Goal: Information Seeking & Learning: Learn about a topic

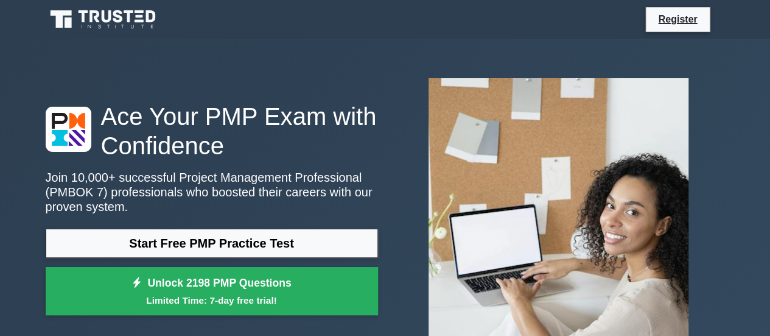
click at [681, 19] on link "Register" at bounding box center [678, 19] width 54 height 15
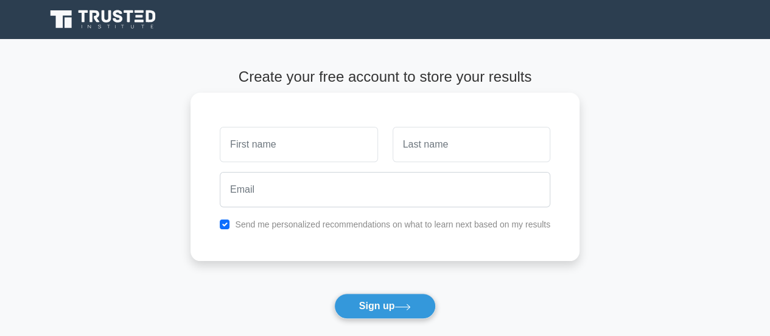
click at [295, 135] on input "text" at bounding box center [299, 144] width 158 height 35
type input "[PERSON_NAME]"
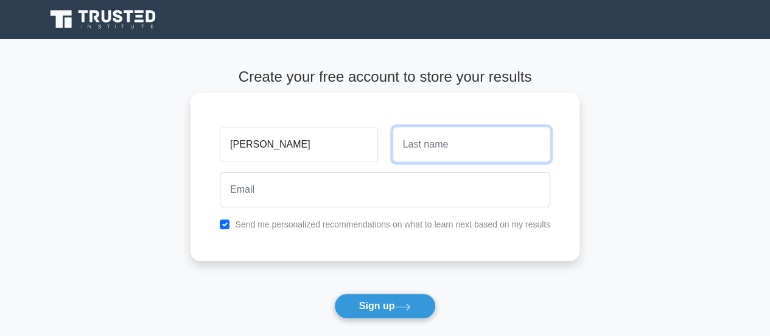
click at [415, 146] on input "text" at bounding box center [472, 144] width 158 height 35
type input "Okokwa"
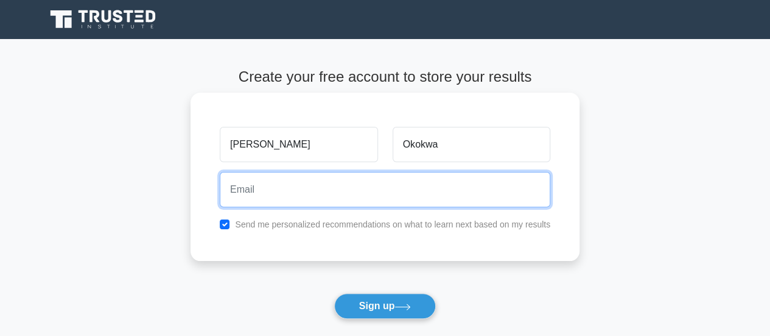
click at [297, 194] on input "email" at bounding box center [385, 189] width 331 height 35
type input "ozzyokokwa@gmail.com"
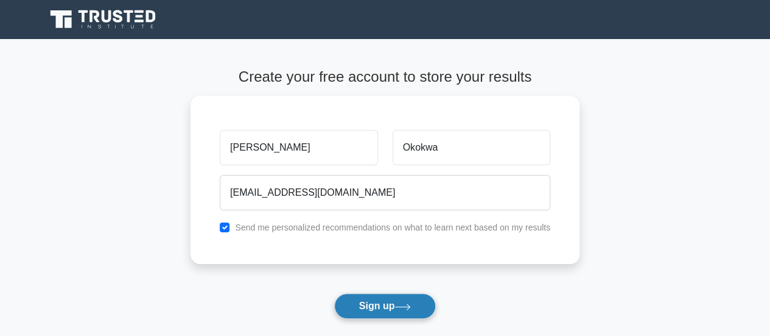
click at [390, 299] on button "Sign up" at bounding box center [385, 306] width 102 height 26
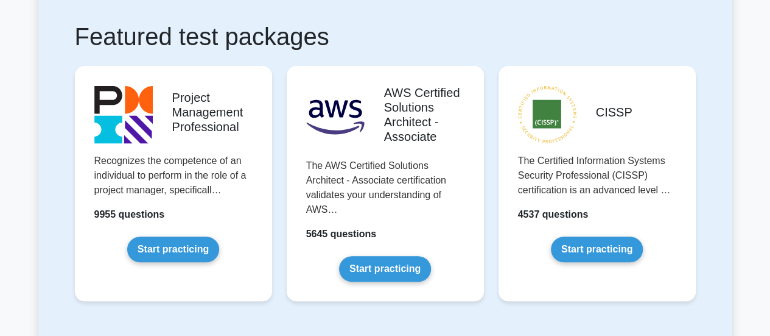
scroll to position [235, 0]
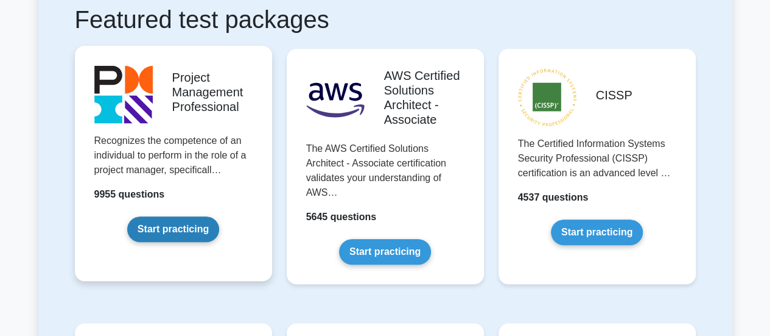
click at [170, 231] on link "Start practicing" at bounding box center [173, 229] width 92 height 26
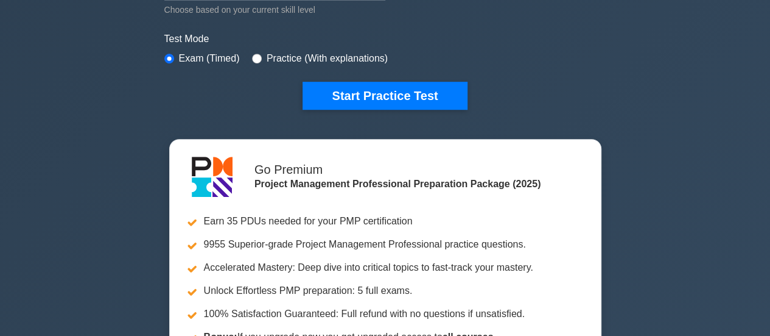
scroll to position [306, 0]
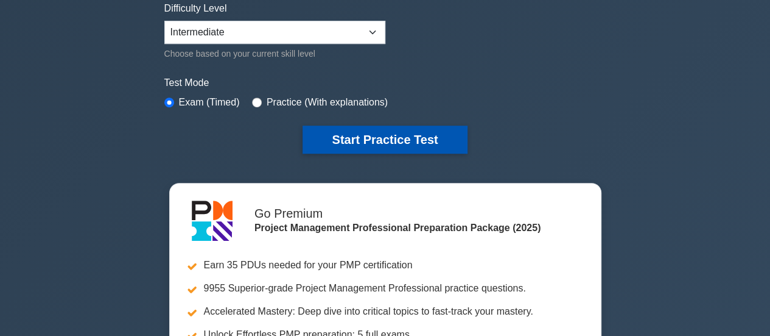
click at [382, 135] on button "Start Practice Test" at bounding box center [385, 139] width 164 height 28
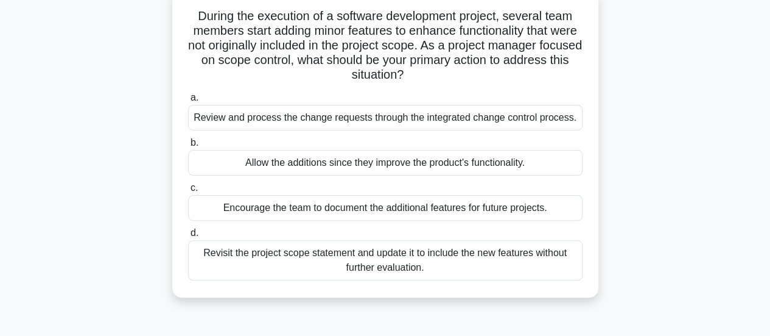
scroll to position [80, 0]
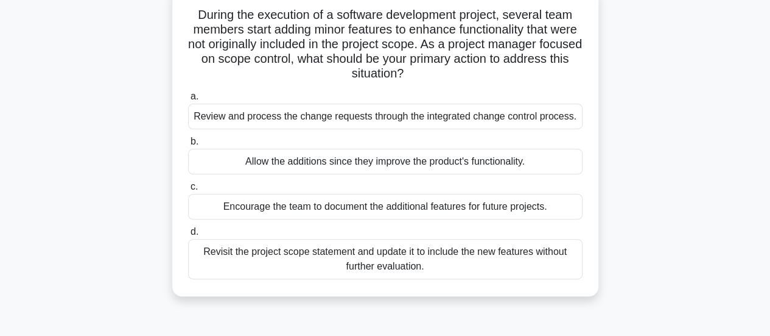
click at [368, 204] on div "Encourage the team to document the additional features for future projects." at bounding box center [385, 207] width 395 height 26
click at [188, 191] on input "c. Encourage the team to document the additional features for future projects." at bounding box center [188, 187] width 0 height 8
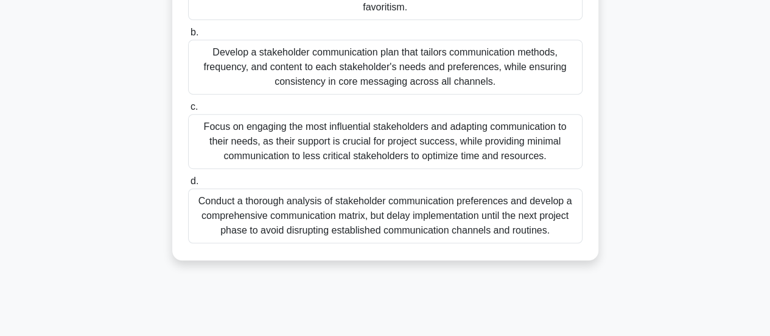
scroll to position [270, 0]
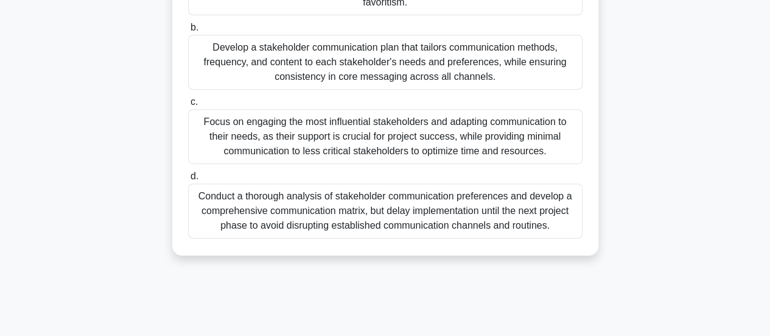
click at [459, 190] on div "Conduct a thorough analysis of stakeholder communication preferences and develo…" at bounding box center [385, 210] width 395 height 55
click at [188, 180] on input "d. Conduct a thorough analysis of stakeholder communication preferences and dev…" at bounding box center [188, 176] width 0 height 8
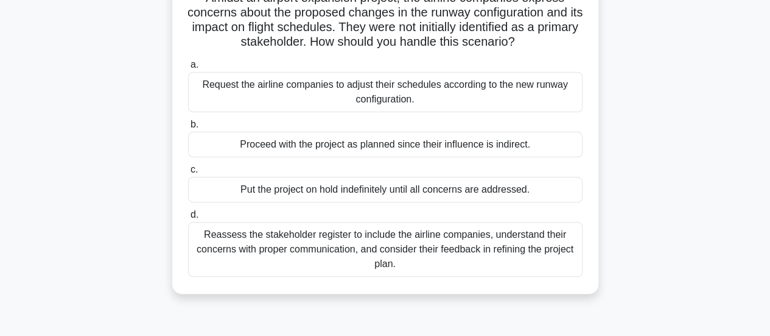
scroll to position [104, 0]
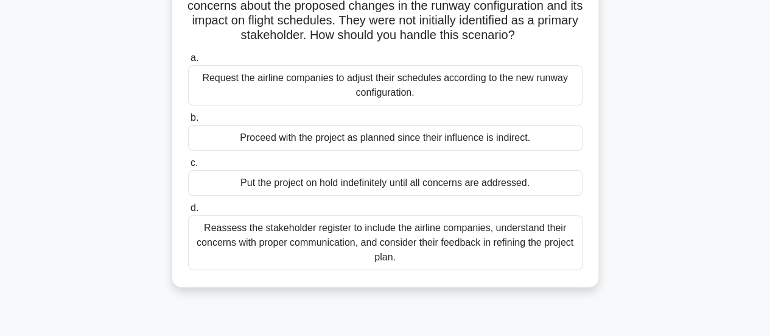
click at [476, 237] on div "Reassess the stakeholder register to include the airline companies, understand …" at bounding box center [385, 242] width 395 height 55
click at [188, 212] on input "d. Reassess the stakeholder register to include the airline companies, understa…" at bounding box center [188, 208] width 0 height 8
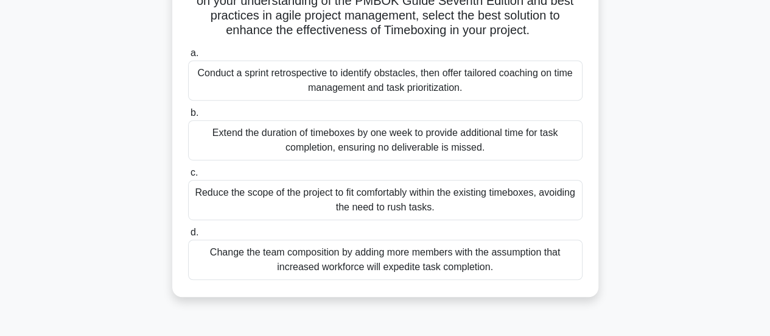
scroll to position [261, 0]
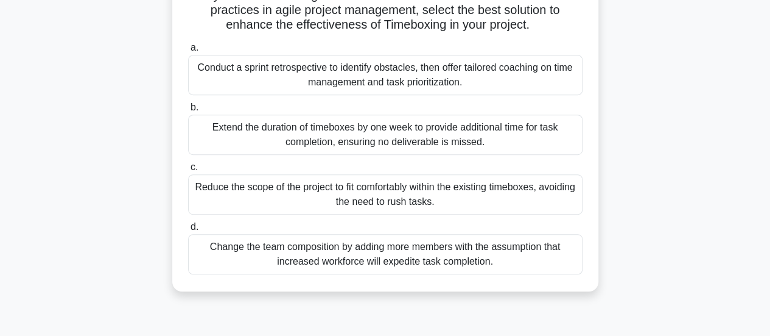
click at [427, 88] on div "Conduct a sprint retrospective to identify obstacles, then offer tailored coach…" at bounding box center [385, 75] width 395 height 40
click at [188, 52] on input "a. Conduct a sprint retrospective to identify obstacles, then offer tailored co…" at bounding box center [188, 48] width 0 height 8
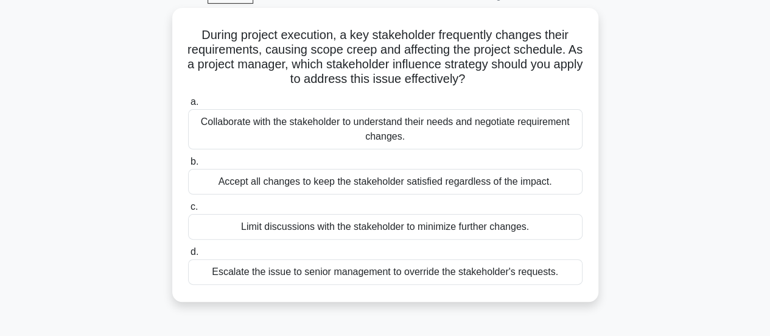
scroll to position [66, 0]
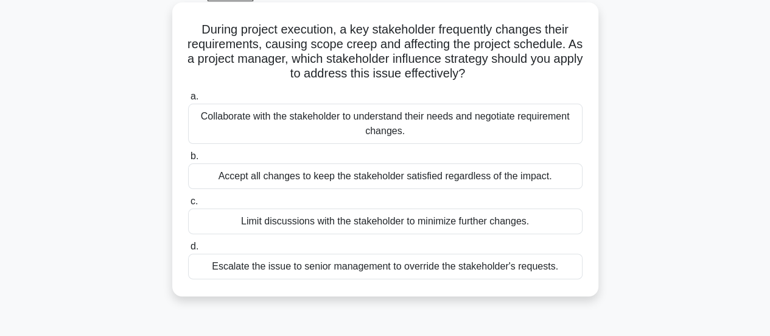
click at [441, 130] on div "Collaborate with the stakeholder to understand their needs and negotiate requir…" at bounding box center [385, 124] width 395 height 40
click at [188, 100] on input "a. Collaborate with the stakeholder to understand their needs and negotiate req…" at bounding box center [188, 97] width 0 height 8
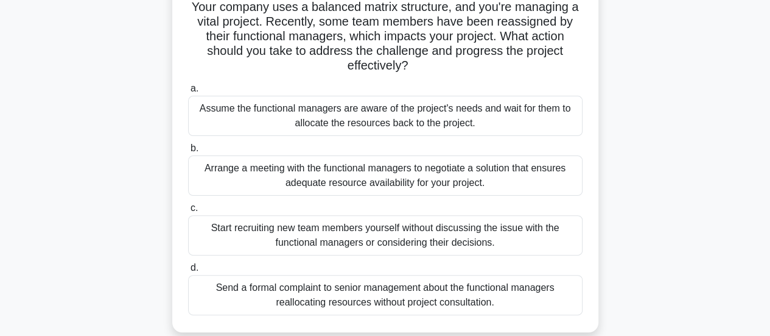
scroll to position [96, 0]
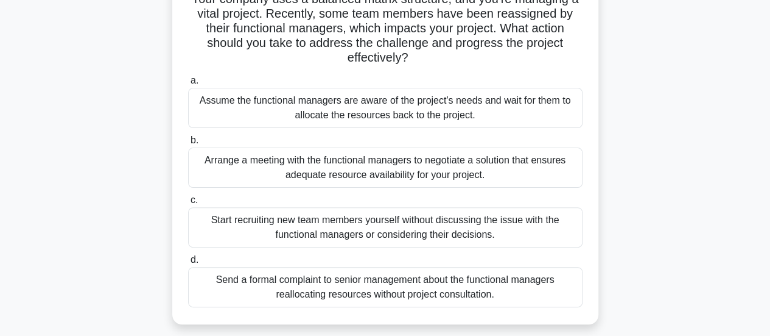
click at [469, 169] on div "Arrange a meeting with the functional managers to negotiate a solution that ens…" at bounding box center [385, 167] width 395 height 40
click at [188, 144] on input "b. Arrange a meeting with the functional managers to negotiate a solution that …" at bounding box center [188, 140] width 0 height 8
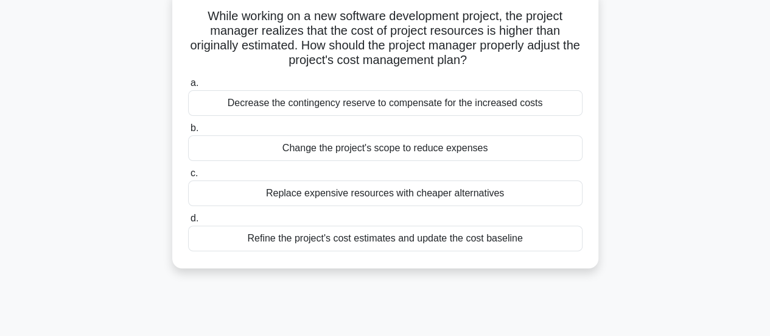
scroll to position [99, 0]
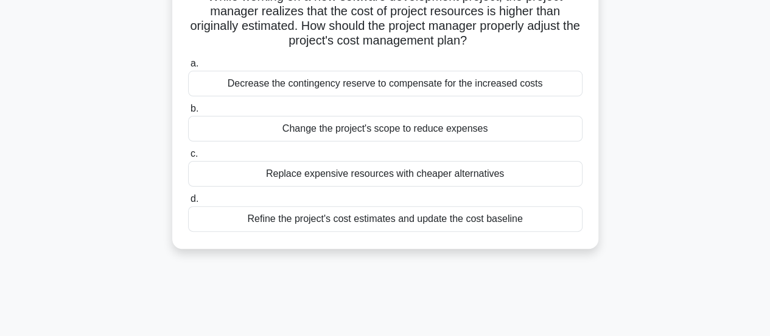
click at [437, 217] on div "Refine the project's cost estimates and update the cost baseline" at bounding box center [385, 219] width 395 height 26
click at [188, 203] on input "d. Refine the project's cost estimates and update the cost baseline" at bounding box center [188, 199] width 0 height 8
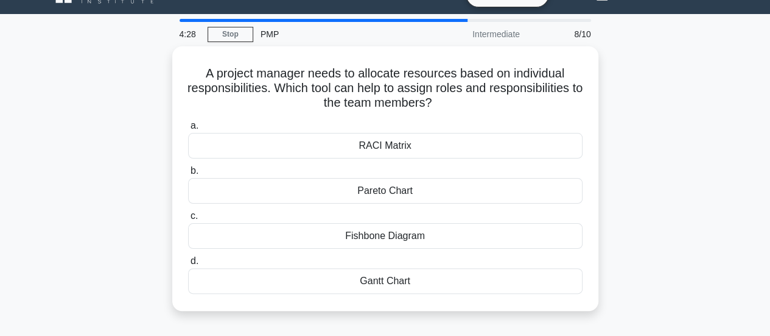
scroll to position [19, 0]
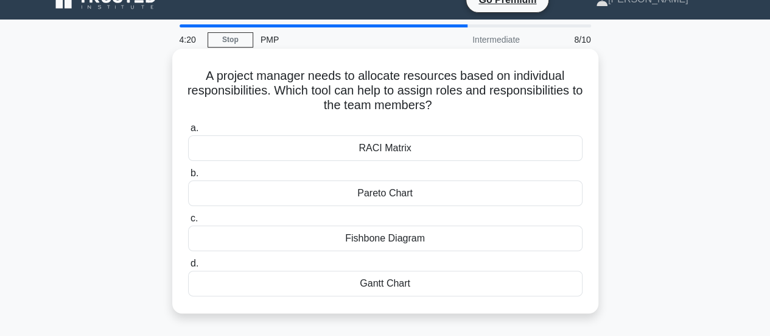
click at [404, 273] on div "Gantt Chart" at bounding box center [385, 283] width 395 height 26
click at [188, 267] on input "d. Gantt Chart" at bounding box center [188, 263] width 0 height 8
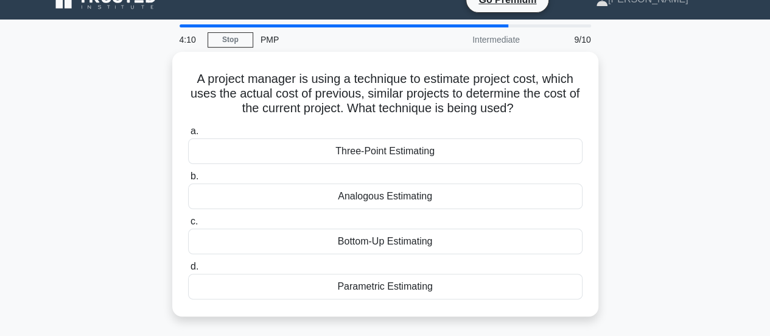
scroll to position [21, 0]
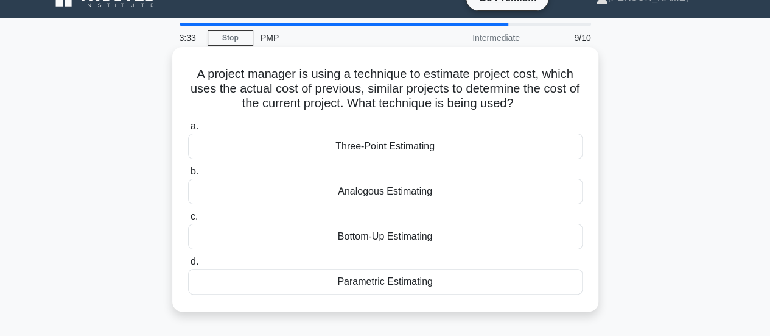
click at [414, 282] on div "Parametric Estimating" at bounding box center [385, 282] width 395 height 26
click at [188, 266] on input "d. Parametric Estimating" at bounding box center [188, 262] width 0 height 8
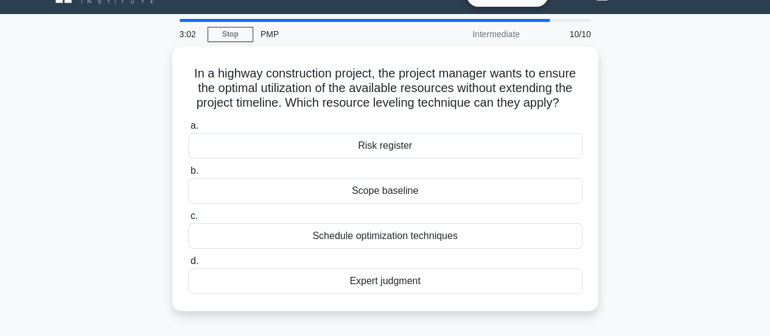
scroll to position [26, 0]
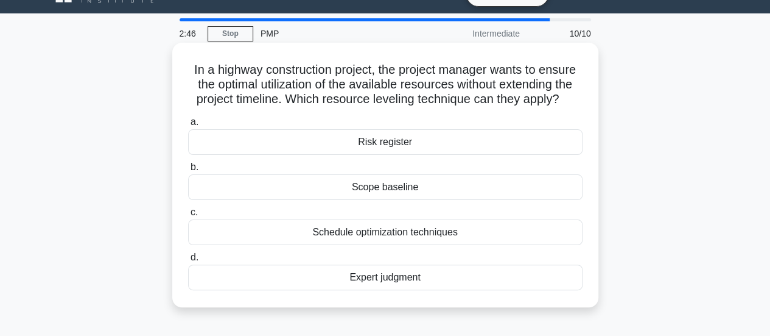
click at [432, 135] on div "Risk register" at bounding box center [385, 142] width 395 height 26
click at [188, 126] on input "a. Risk register" at bounding box center [188, 122] width 0 height 8
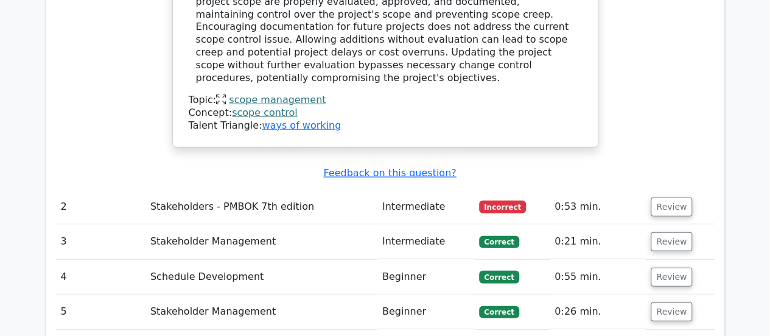
scroll to position [1513, 0]
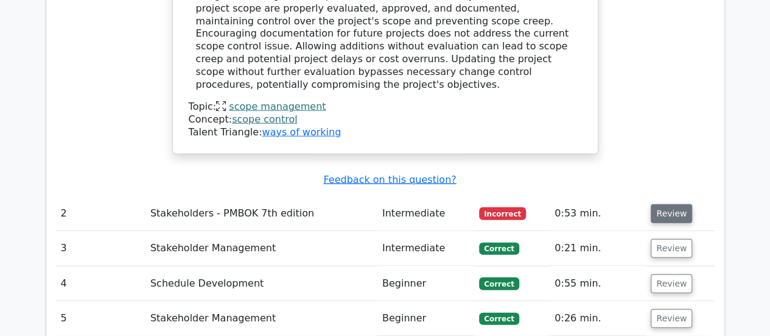
click at [674, 204] on button "Review" at bounding box center [671, 213] width 41 height 19
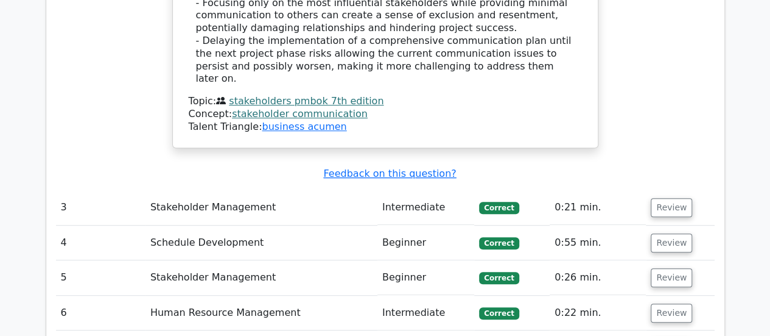
scroll to position [2530, 0]
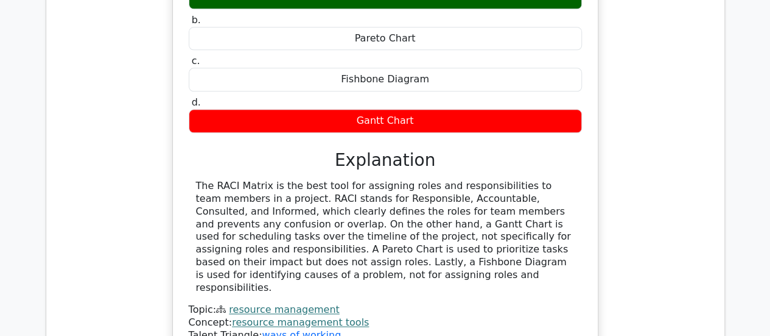
scroll to position [3040, 0]
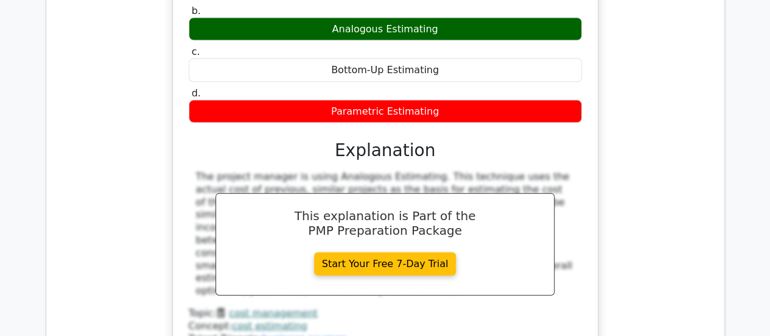
scroll to position [3690, 0]
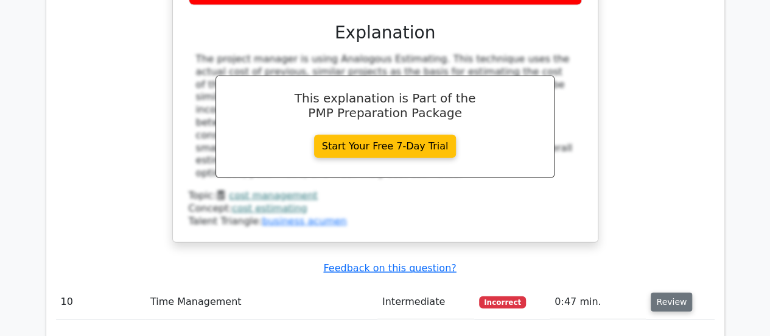
click at [673, 292] on button "Review" at bounding box center [671, 301] width 41 height 19
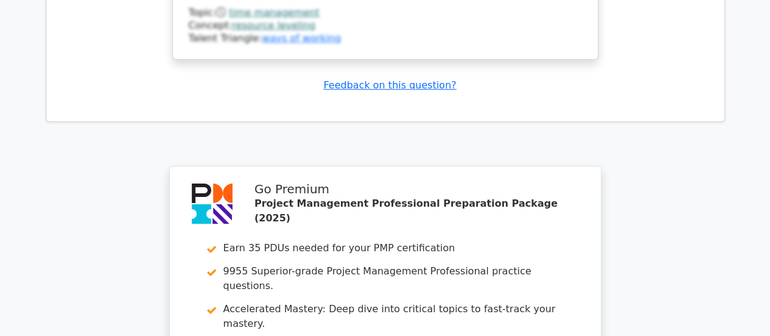
scroll to position [4550, 0]
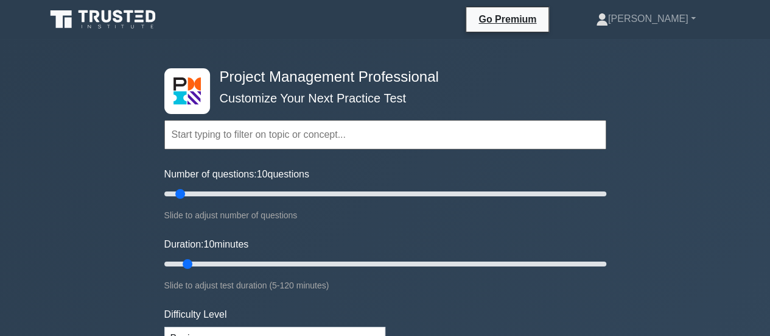
drag, startPoint x: 770, startPoint y: 19, endPoint x: 771, endPoint y: 40, distance: 20.7
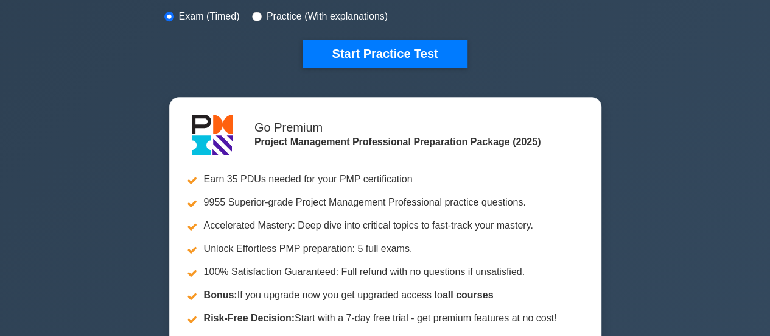
scroll to position [365, 0]
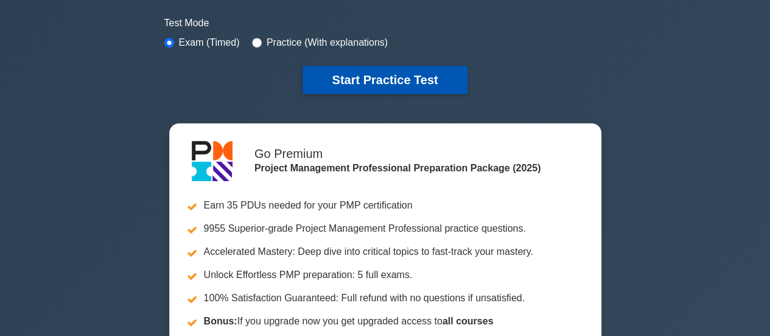
click at [381, 83] on button "Start Practice Test" at bounding box center [385, 80] width 164 height 28
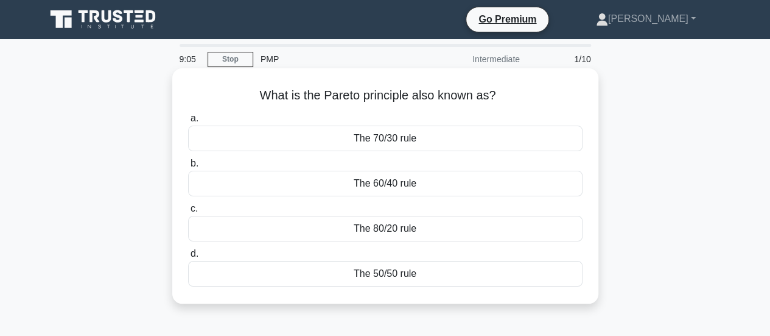
click at [382, 234] on div "The 80/20 rule" at bounding box center [385, 229] width 395 height 26
click at [188, 213] on input "c. The 80/20 rule" at bounding box center [188, 209] width 0 height 8
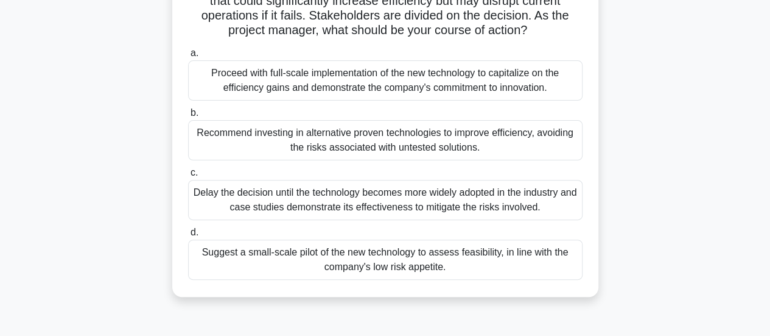
scroll to position [132, 0]
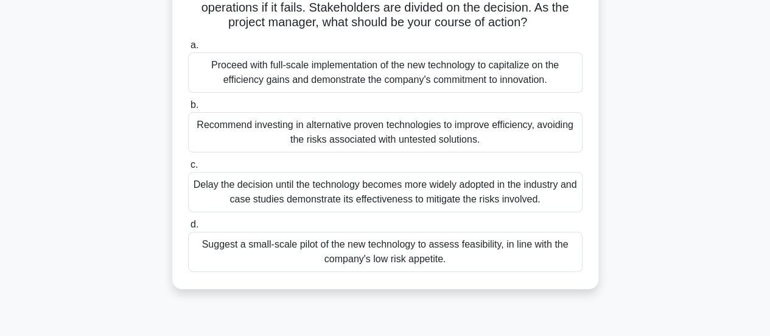
click at [376, 249] on div "Suggest a small-scale pilot of the new technology to assess feasibility, in lin…" at bounding box center [385, 251] width 395 height 40
click at [188, 228] on input "d. Suggest a small-scale pilot of the new technology to assess feasibility, in …" at bounding box center [188, 224] width 0 height 8
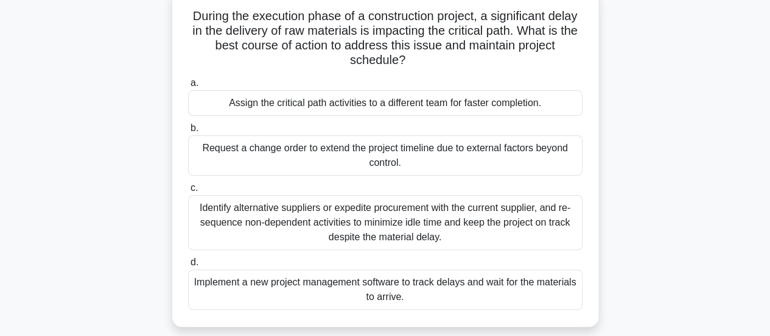
scroll to position [80, 0]
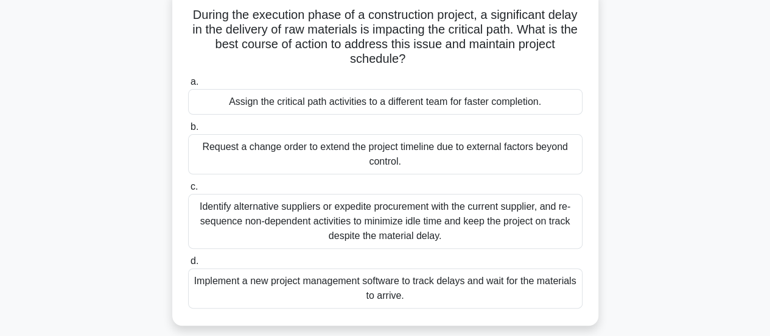
click at [431, 226] on div "Identify alternative suppliers or expedite procurement with the current supplie…" at bounding box center [385, 221] width 395 height 55
click at [188, 191] on input "c. Identify alternative suppliers or expedite procurement with the current supp…" at bounding box center [188, 187] width 0 height 8
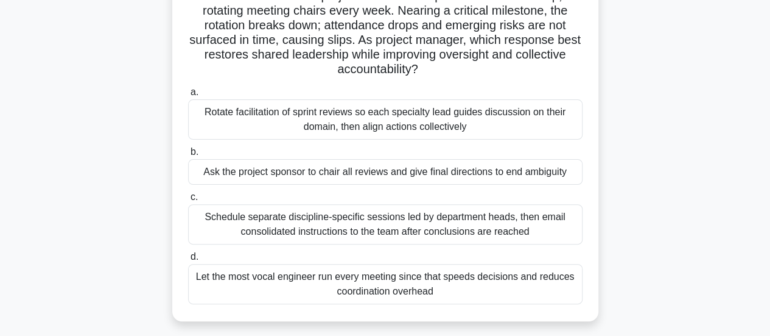
scroll to position [101, 0]
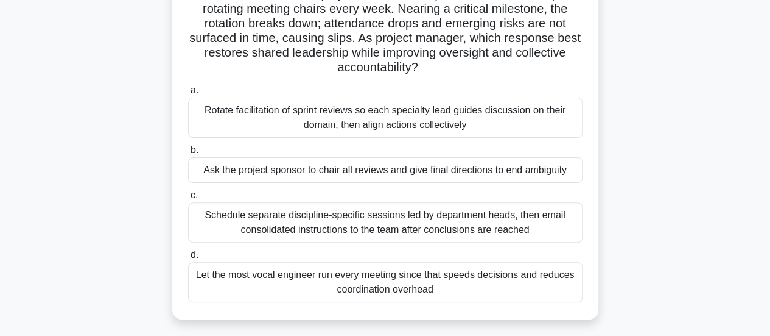
click at [447, 219] on div "Schedule separate discipline-specific sessions led by department heads, then em…" at bounding box center [385, 222] width 395 height 40
click at [188, 199] on input "c. Schedule separate discipline-specific sessions led by department heads, then…" at bounding box center [188, 195] width 0 height 8
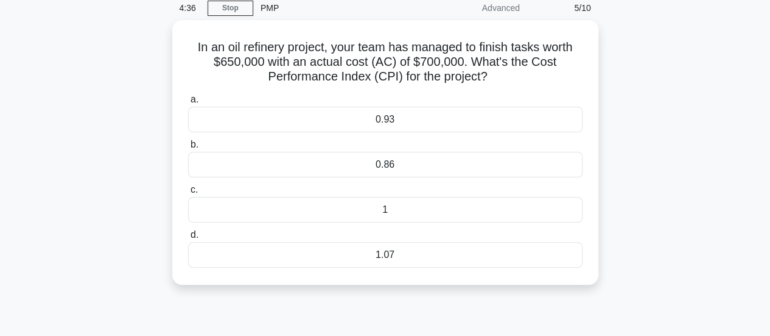
scroll to position [64, 0]
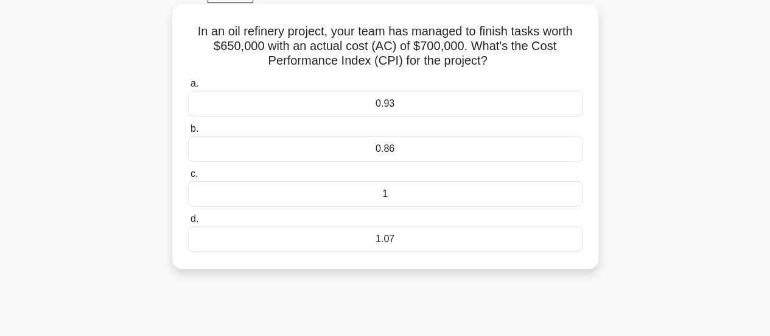
click at [389, 109] on div "0.93" at bounding box center [385, 104] width 395 height 26
click at [188, 88] on input "a. 0.93" at bounding box center [188, 84] width 0 height 8
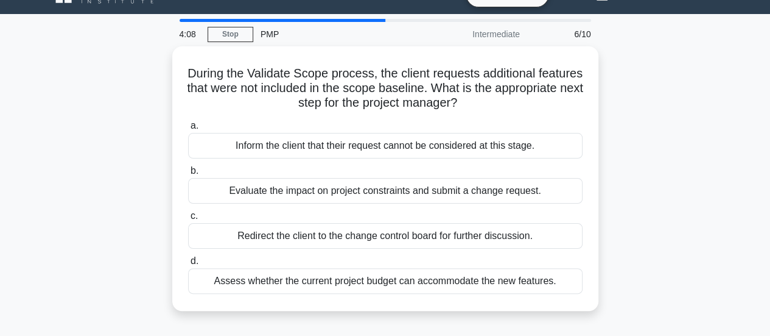
scroll to position [39, 0]
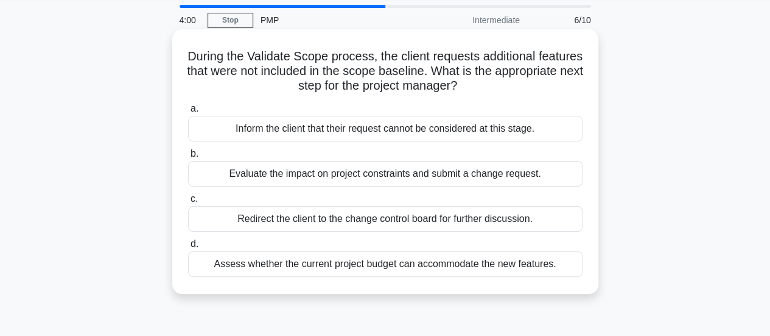
click at [462, 181] on div "Evaluate the impact on project constraints and submit a change request." at bounding box center [385, 174] width 395 height 26
click at [188, 158] on input "b. Evaluate the impact on project constraints and submit a change request." at bounding box center [188, 154] width 0 height 8
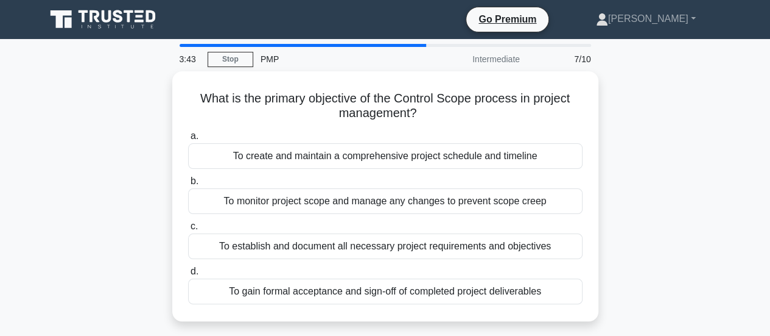
scroll to position [16, 0]
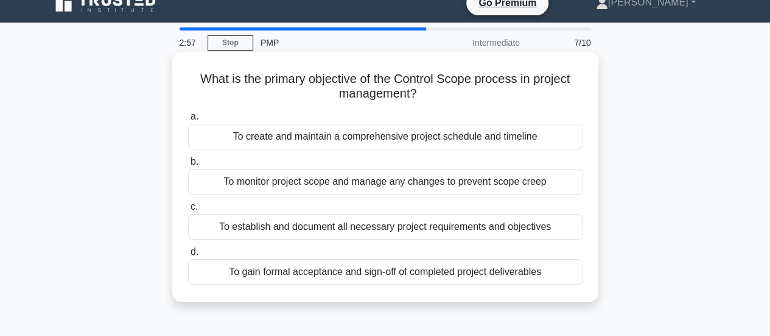
click at [380, 176] on div "To monitor project scope and manage any changes to prevent scope creep" at bounding box center [385, 182] width 395 height 26
click at [188, 166] on input "b. To monitor project scope and manage any changes to prevent scope creep" at bounding box center [188, 162] width 0 height 8
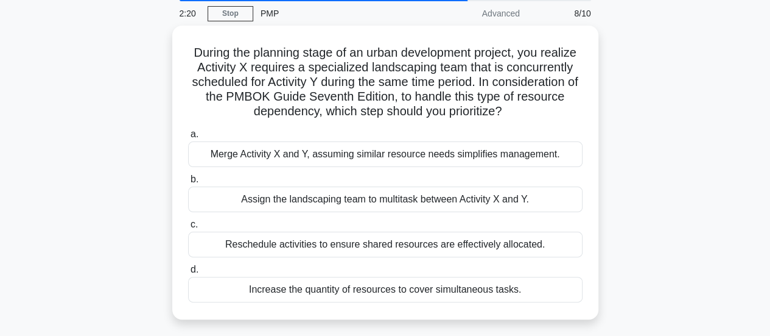
scroll to position [45, 0]
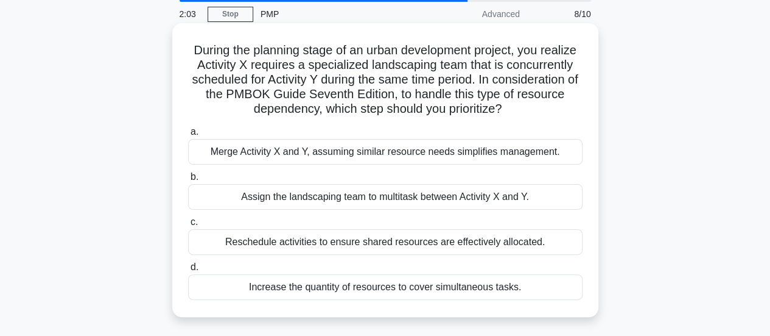
click at [473, 245] on div "Reschedule activities to ensure shared resources are effectively allocated." at bounding box center [385, 242] width 395 height 26
click at [188, 226] on input "c. Reschedule activities to ensure shared resources are effectively allocated." at bounding box center [188, 222] width 0 height 8
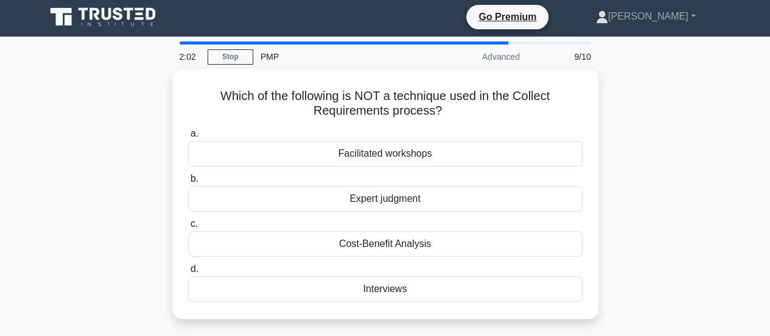
scroll to position [0, 0]
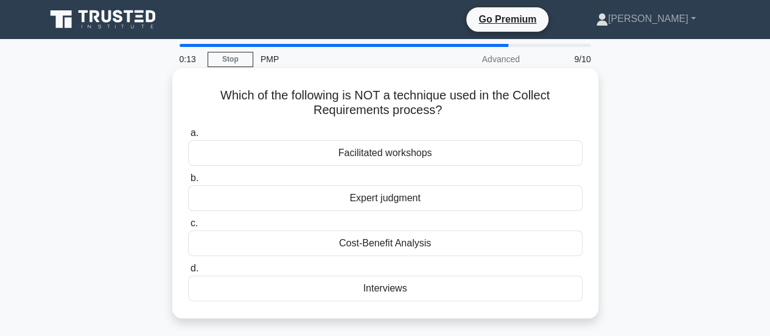
click at [406, 193] on div "Expert judgment" at bounding box center [385, 198] width 395 height 26
click at [188, 182] on input "b. Expert judgment" at bounding box center [188, 178] width 0 height 8
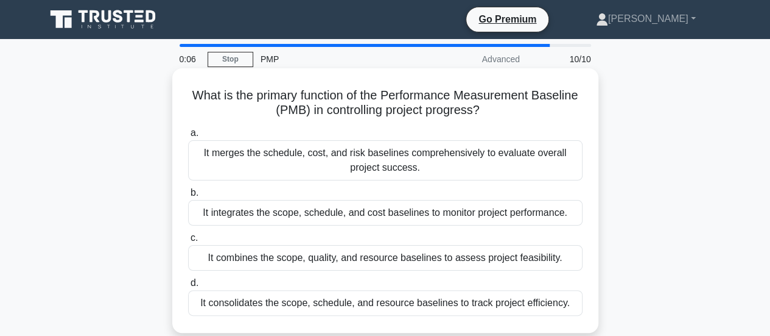
click at [390, 210] on div "It integrates the scope, schedule, and cost baselines to monitor project perfor…" at bounding box center [385, 213] width 395 height 26
click at [188, 197] on input "b. It integrates the scope, schedule, and cost baselines to monitor project per…" at bounding box center [188, 193] width 0 height 8
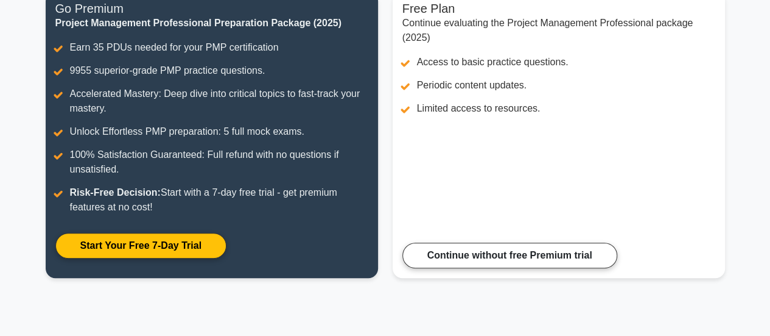
scroll to position [177, 0]
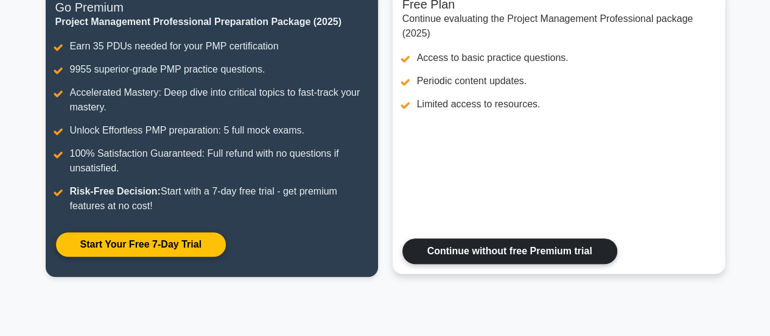
click at [501, 252] on link "Continue without free Premium trial" at bounding box center [510, 251] width 215 height 26
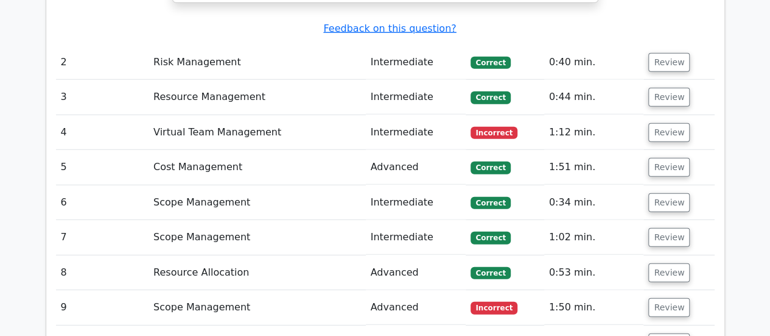
scroll to position [1516, 0]
click at [665, 123] on button "Review" at bounding box center [669, 132] width 41 height 19
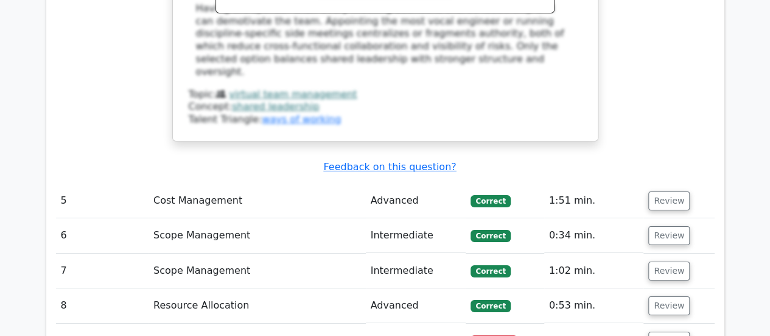
scroll to position [2173, 0]
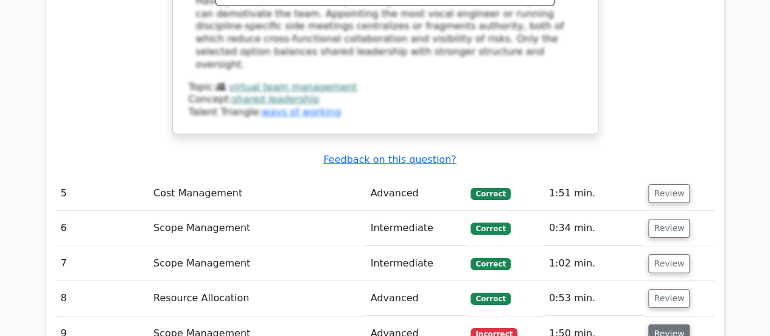
click at [666, 324] on button "Review" at bounding box center [669, 333] width 41 height 19
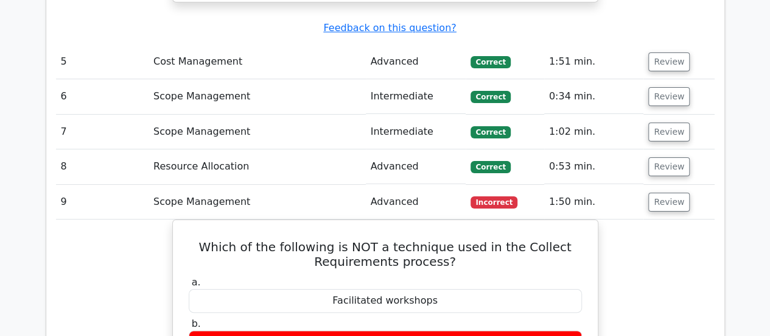
scroll to position [2321, 0]
